Goal: Register for event/course

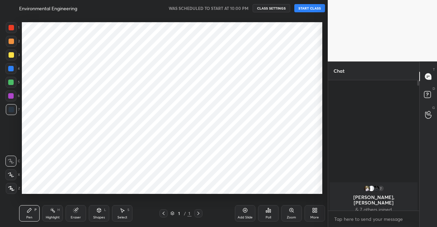
scroll to position [183, 301]
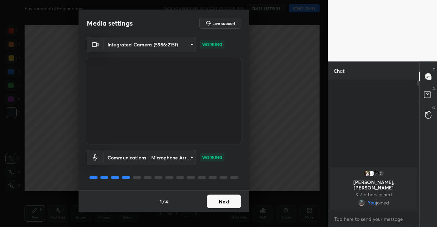
click at [230, 200] on button "Next" at bounding box center [224, 202] width 34 height 14
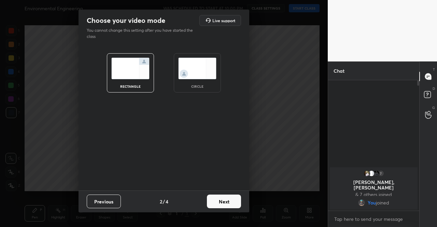
click at [230, 200] on button "Next" at bounding box center [224, 202] width 34 height 14
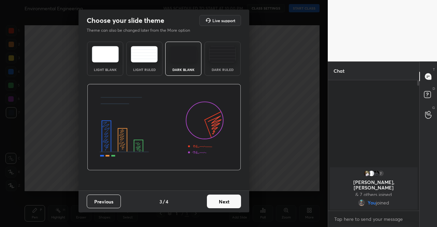
click at [231, 201] on button "Next" at bounding box center [224, 202] width 34 height 14
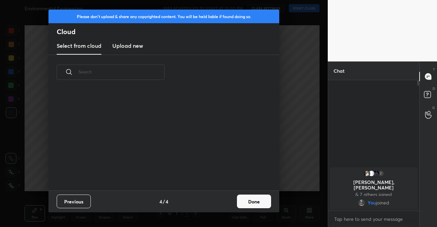
click at [238, 201] on div "Previous 4 / 4 Done" at bounding box center [163, 202] width 231 height 22
click at [252, 201] on button "Done" at bounding box center [254, 202] width 34 height 14
click at [255, 203] on div "Please don't upload & share any copyrighted content. You will be held liable if…" at bounding box center [164, 113] width 328 height 227
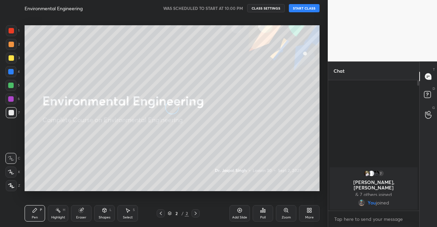
click at [309, 3] on div "Environmental Engineering WAS SCHEDULED TO START AT 10:00 PM CLASS SETTINGS STA…" at bounding box center [172, 8] width 295 height 16
click at [309, 5] on button "START CLASS" at bounding box center [304, 8] width 31 height 8
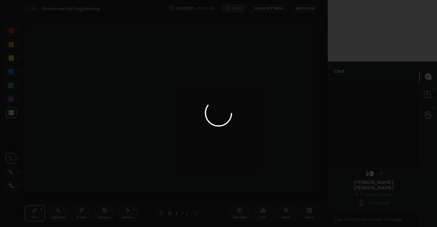
click at [235, 8] on div at bounding box center [218, 113] width 437 height 227
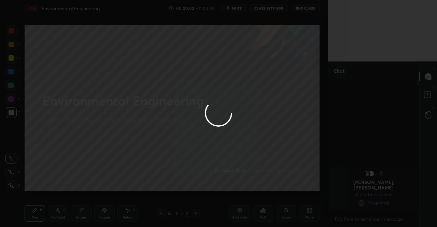
click at [235, 8] on div at bounding box center [218, 113] width 437 height 227
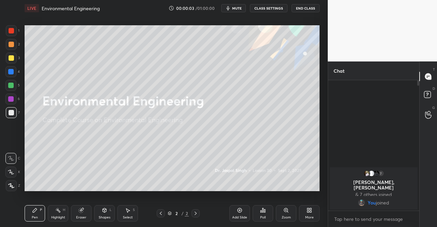
click at [235, 8] on span "mute" at bounding box center [237, 8] width 10 height 5
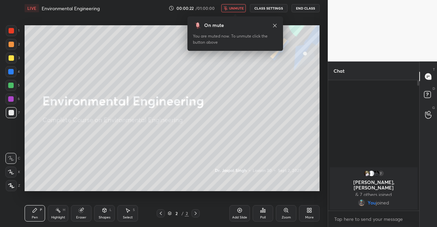
click at [299, 11] on button "End Class" at bounding box center [306, 8] width 28 height 8
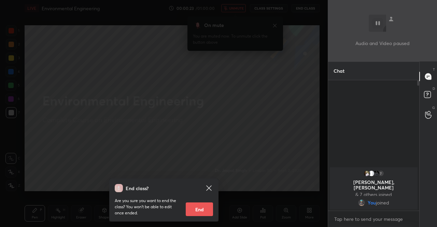
click at [198, 206] on button "End" at bounding box center [199, 210] width 27 height 14
type textarea "x"
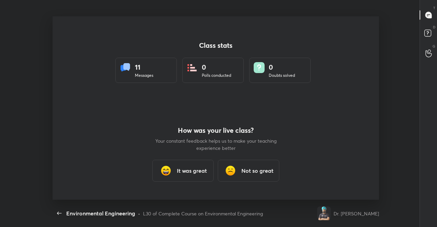
scroll to position [183, 419]
